Goal: Check status

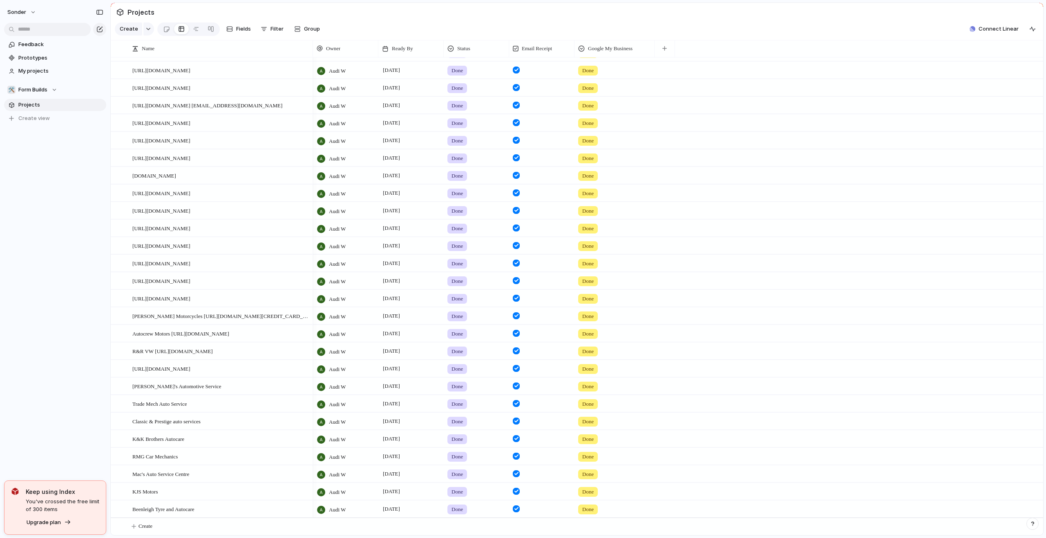
scroll to position [56, 0]
click at [457, 456] on span "Done" at bounding box center [456, 457] width 11 height 8
click at [76, 366] on div "Live Done In progress hold No Status" at bounding box center [523, 269] width 1046 height 538
click at [452, 458] on span "Done" at bounding box center [456, 457] width 11 height 8
click at [453, 458] on input "text" at bounding box center [478, 455] width 68 height 16
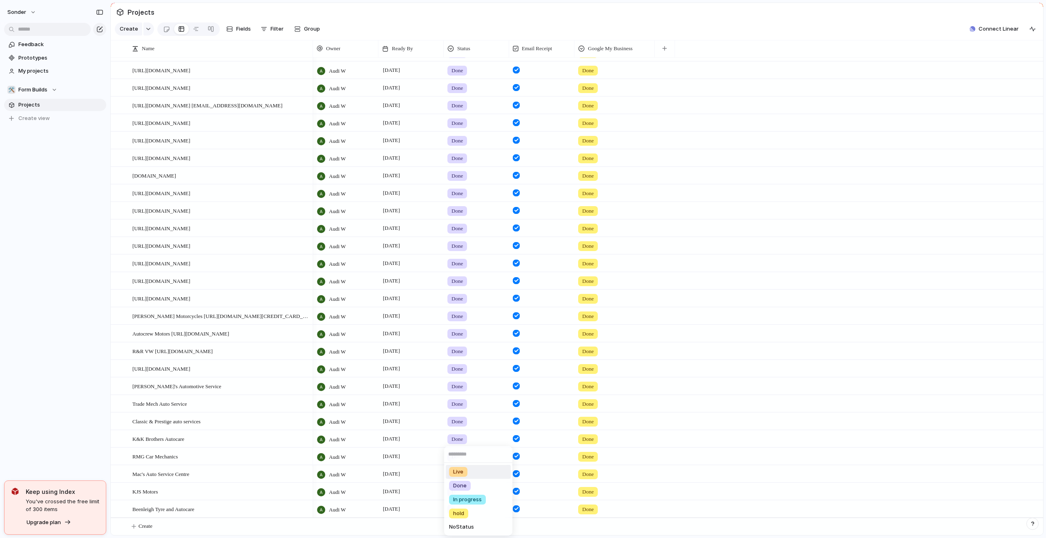
click at [459, 472] on span "Live" at bounding box center [458, 472] width 10 height 8
click at [679, 436] on div "Audi W [DATE] Done Done" at bounding box center [678, 439] width 730 height 18
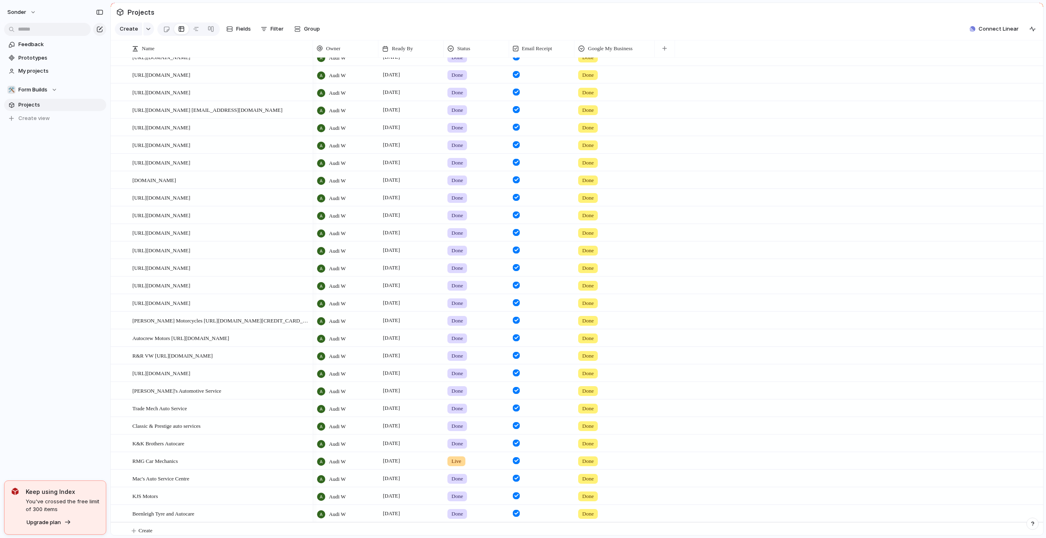
scroll to position [0, 0]
